Goal: Communication & Community: Answer question/provide support

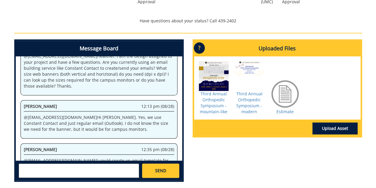
scroll to position [230, 0]
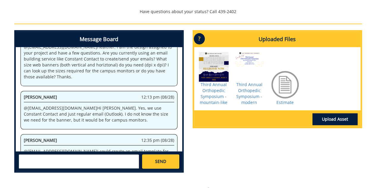
click at [45, 155] on textarea at bounding box center [79, 161] width 120 height 14
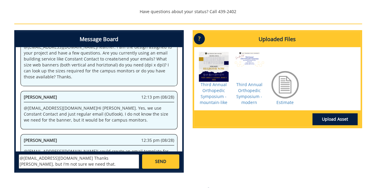
type textarea "@[EMAIL_ADDRESS][DOMAIN_NAME] Thanks [PERSON_NAME], but I'm not sure we need th…"
click at [156, 158] on span "SEND" at bounding box center [160, 161] width 11 height 6
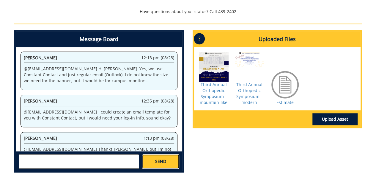
scroll to position [5823, 0]
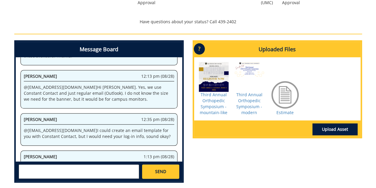
scroll to position [223, 0]
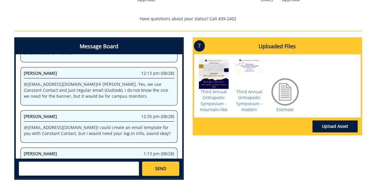
click at [117, 163] on textarea at bounding box center [79, 168] width 120 height 14
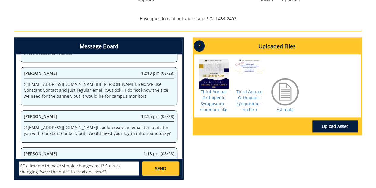
scroll to position [5, 0]
type textarea "@fisherr@etsu.edu Would a template in CC allow me to make simple changes to it?…"
click at [154, 161] on link "SEND" at bounding box center [160, 168] width 37 height 14
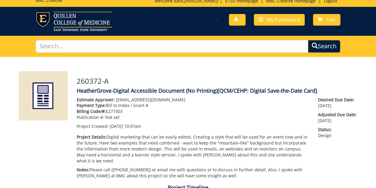
scroll to position [10302, 0]
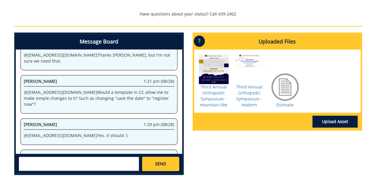
scroll to position [227, 0]
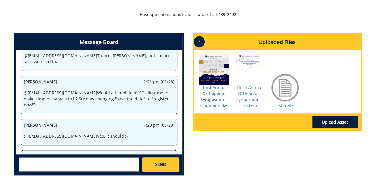
click at [51, 160] on textarea at bounding box center [79, 164] width 120 height 14
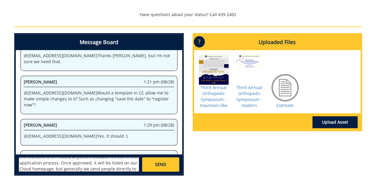
scroll to position [0, 0]
click at [82, 159] on textarea "@fisherr@etsu.edu That's complicated. At the moment, it isn't listed anywhere b…" at bounding box center [79, 164] width 120 height 14
type textarea "@fisherr@etsu.edu That's complicated. At the moment, it isn't listed anywhere b…"
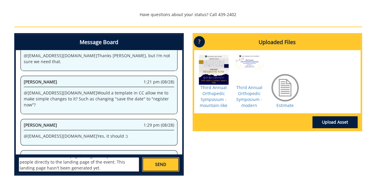
click at [152, 158] on link "SEND" at bounding box center [160, 164] width 37 height 14
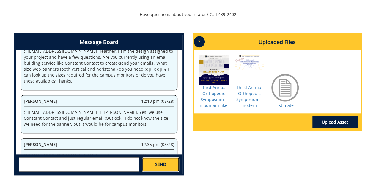
scroll to position [12593, 0]
